Goal: Task Accomplishment & Management: Use online tool/utility

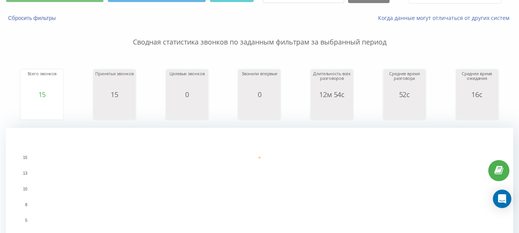
scroll to position [38, 0]
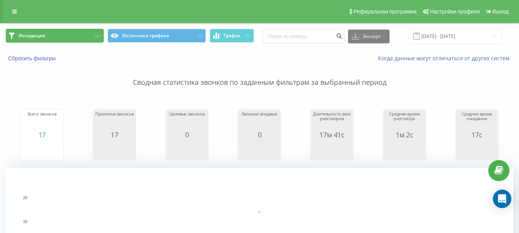
click at [91, 34] on button "Исходящие" at bounding box center [55, 36] width 98 height 14
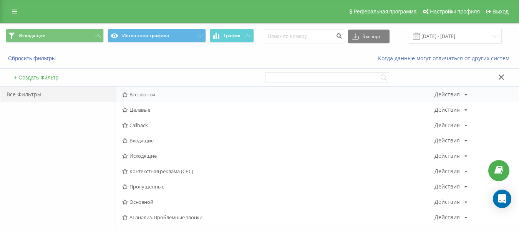
click at [165, 94] on span "Все звонки" at bounding box center [278, 94] width 312 height 5
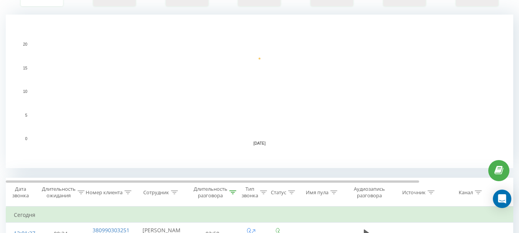
scroll to position [192, 0]
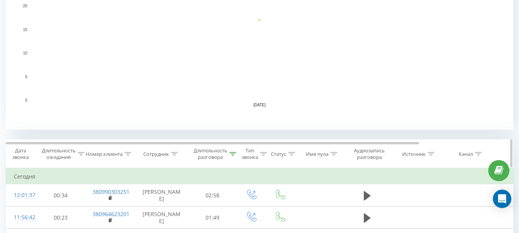
click at [215, 154] on div "Длительность разговора" at bounding box center [210, 153] width 34 height 13
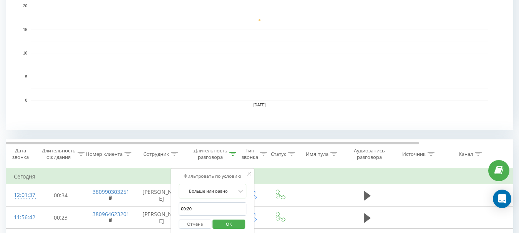
click at [200, 212] on input "00:20" at bounding box center [212, 208] width 68 height 13
click at [230, 226] on span "OK" at bounding box center [228, 224] width 21 height 12
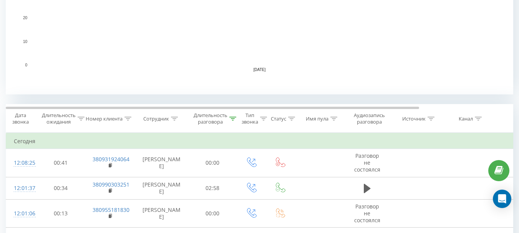
scroll to position [230, 0]
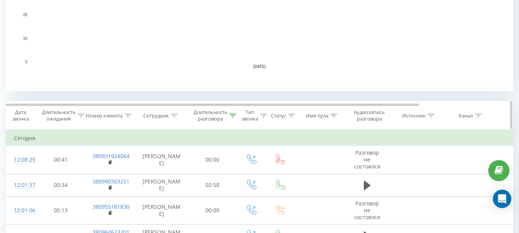
click at [216, 117] on div "Длительность разговора" at bounding box center [210, 115] width 34 height 13
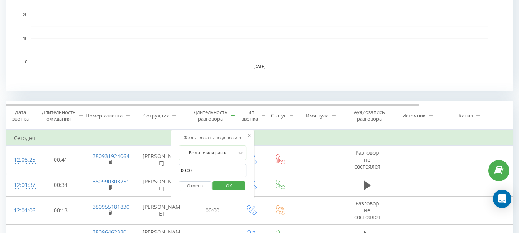
click at [199, 168] on input "00:00" at bounding box center [212, 170] width 68 height 13
type input "00:20"
click at [225, 188] on span "OK" at bounding box center [228, 186] width 21 height 12
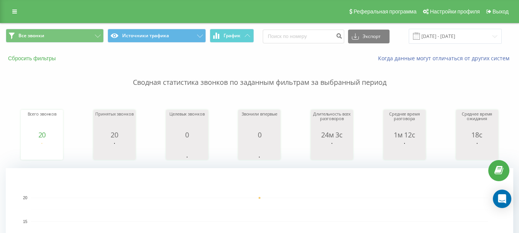
click at [35, 56] on button "Сбросить фильтры" at bounding box center [33, 58] width 54 height 7
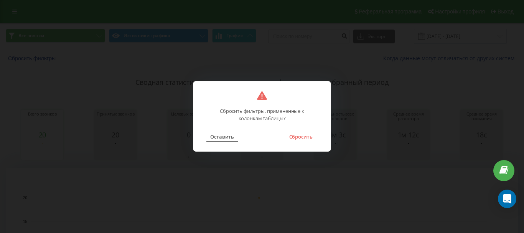
click at [217, 136] on button "Оставить" at bounding box center [221, 137] width 31 height 10
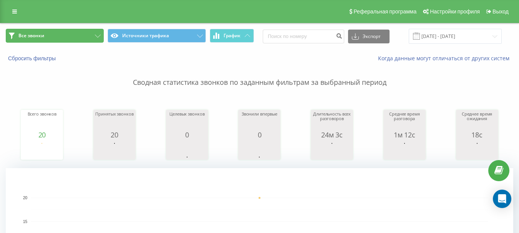
click at [65, 37] on button "Все звонки" at bounding box center [55, 36] width 98 height 14
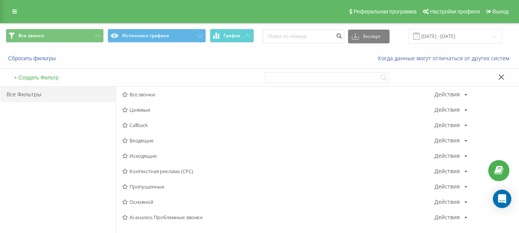
drag, startPoint x: 156, startPoint y: 156, endPoint x: 151, endPoint y: 145, distance: 12.5
click at [155, 156] on span "Исходящие" at bounding box center [278, 155] width 312 height 5
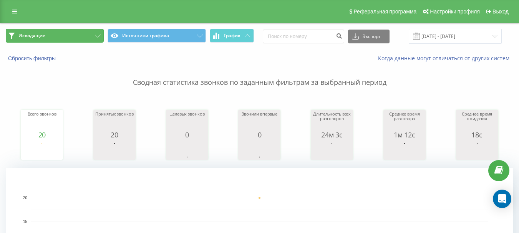
click at [41, 37] on span "Исходящие" at bounding box center [31, 36] width 27 height 6
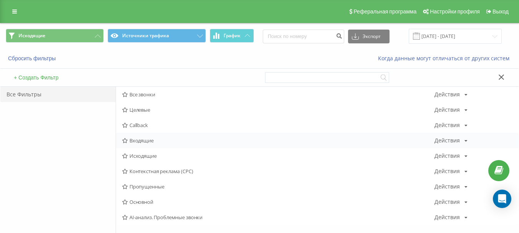
click at [143, 140] on span "Входящие" at bounding box center [278, 140] width 312 height 5
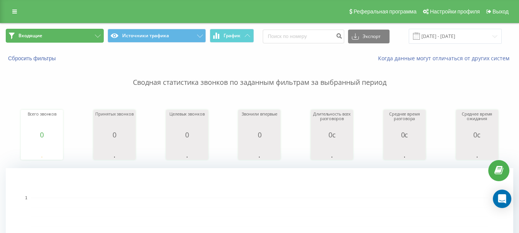
click at [33, 38] on span "Входящие" at bounding box center [30, 36] width 24 height 6
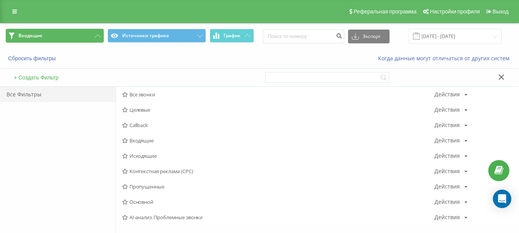
click at [40, 35] on span "Входящие" at bounding box center [30, 36] width 24 height 6
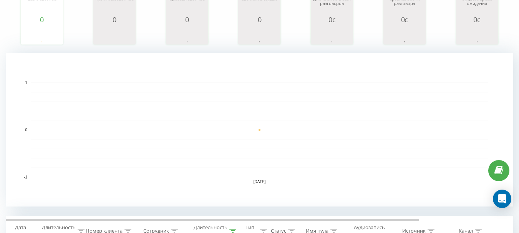
scroll to position [230, 0]
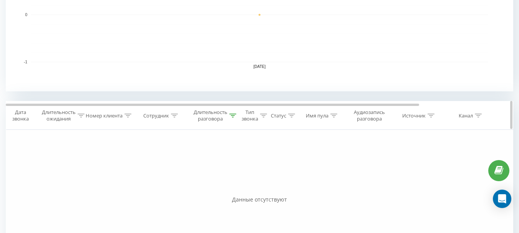
click at [202, 114] on div "Длительность разговора" at bounding box center [210, 115] width 34 height 13
click at [231, 186] on span "OK" at bounding box center [228, 186] width 21 height 12
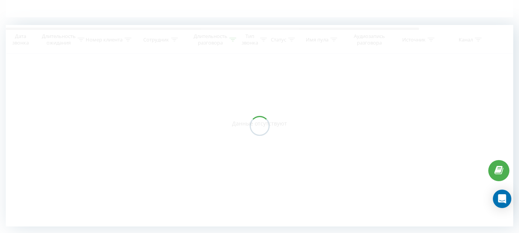
scroll to position [198, 0]
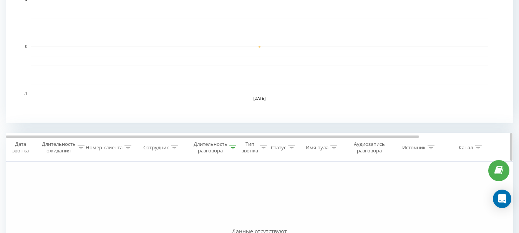
click at [209, 147] on div "Длительность разговора" at bounding box center [210, 147] width 34 height 13
click at [228, 218] on span "OK" at bounding box center [228, 217] width 21 height 12
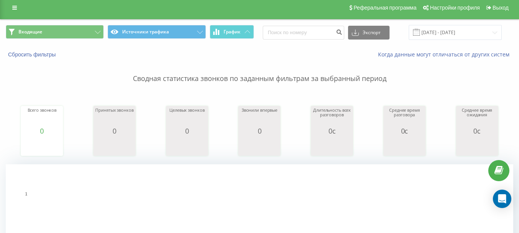
scroll to position [0, 0]
